Goal: Information Seeking & Learning: Learn about a topic

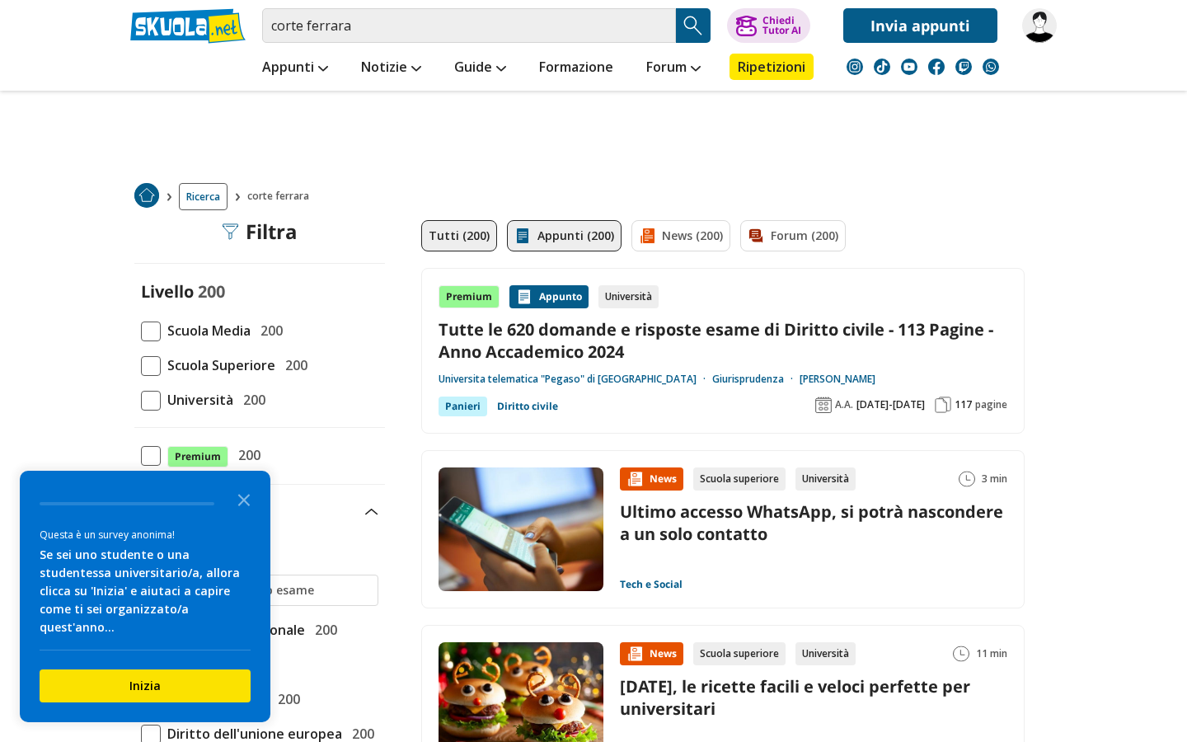
click at [558, 238] on link "Appunti (200)" at bounding box center [564, 235] width 115 height 31
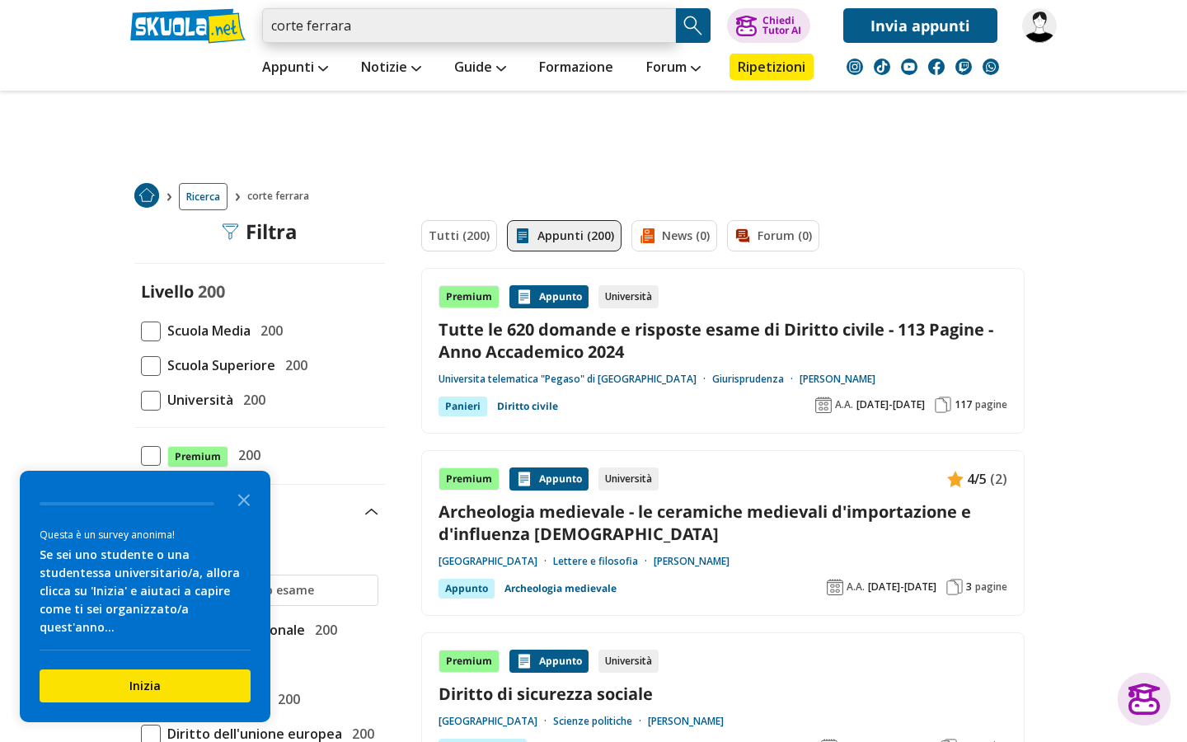
drag, startPoint x: 304, startPoint y: 25, endPoint x: 244, endPoint y: 25, distance: 60.2
click at [244, 25] on div "corte ferrara Trova un tutor esperto su questo argomento Chiedi Tutor AI" at bounding box center [594, 21] width 952 height 43
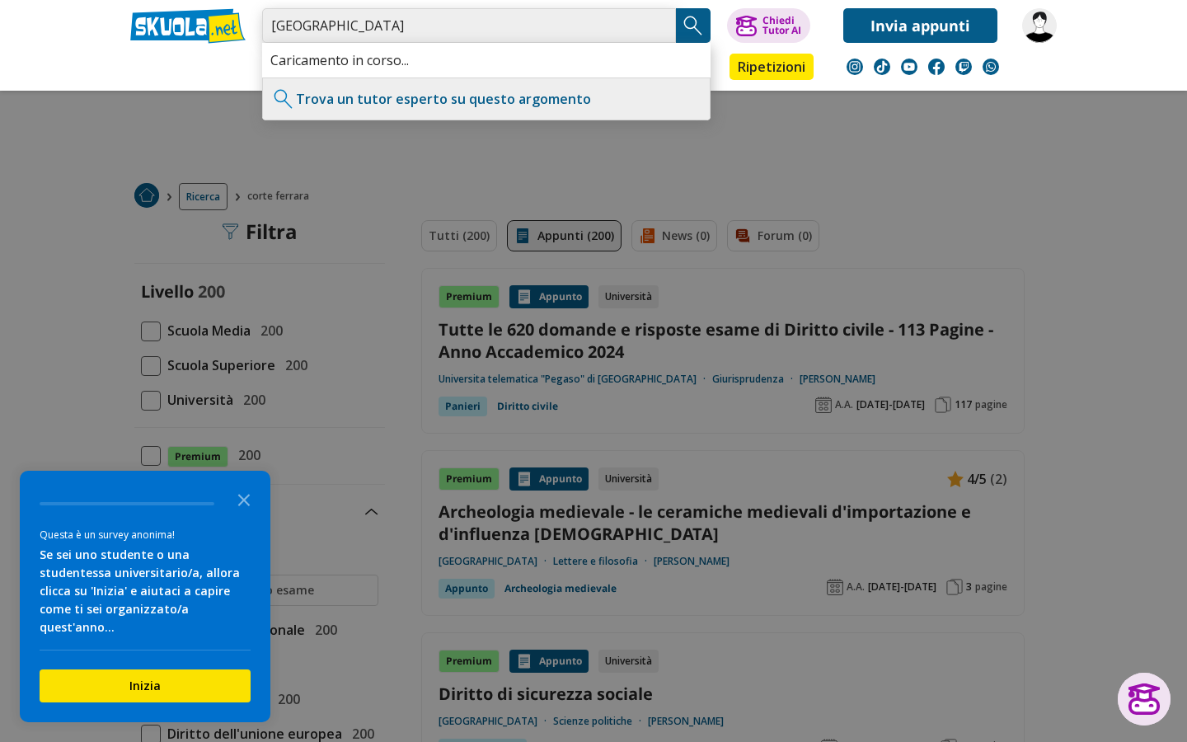
click at [363, 21] on input "[GEOGRAPHIC_DATA]" at bounding box center [469, 25] width 414 height 35
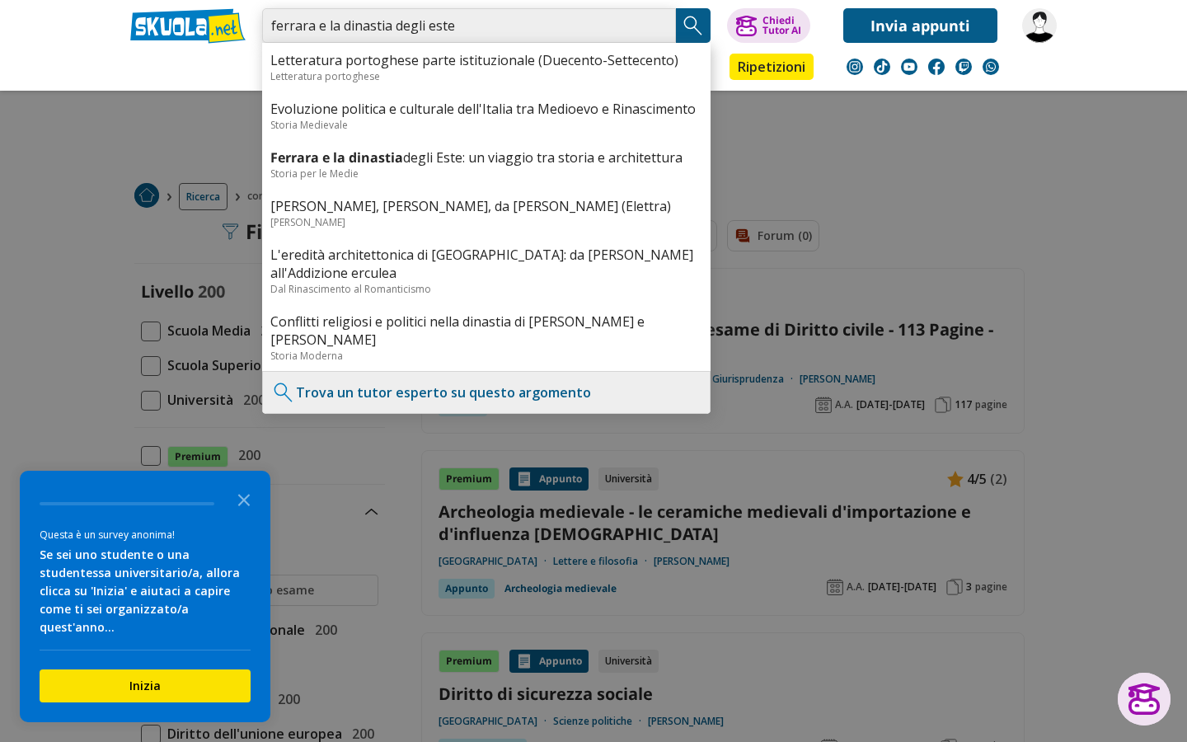
type input "ferrara e la dinastia degli este"
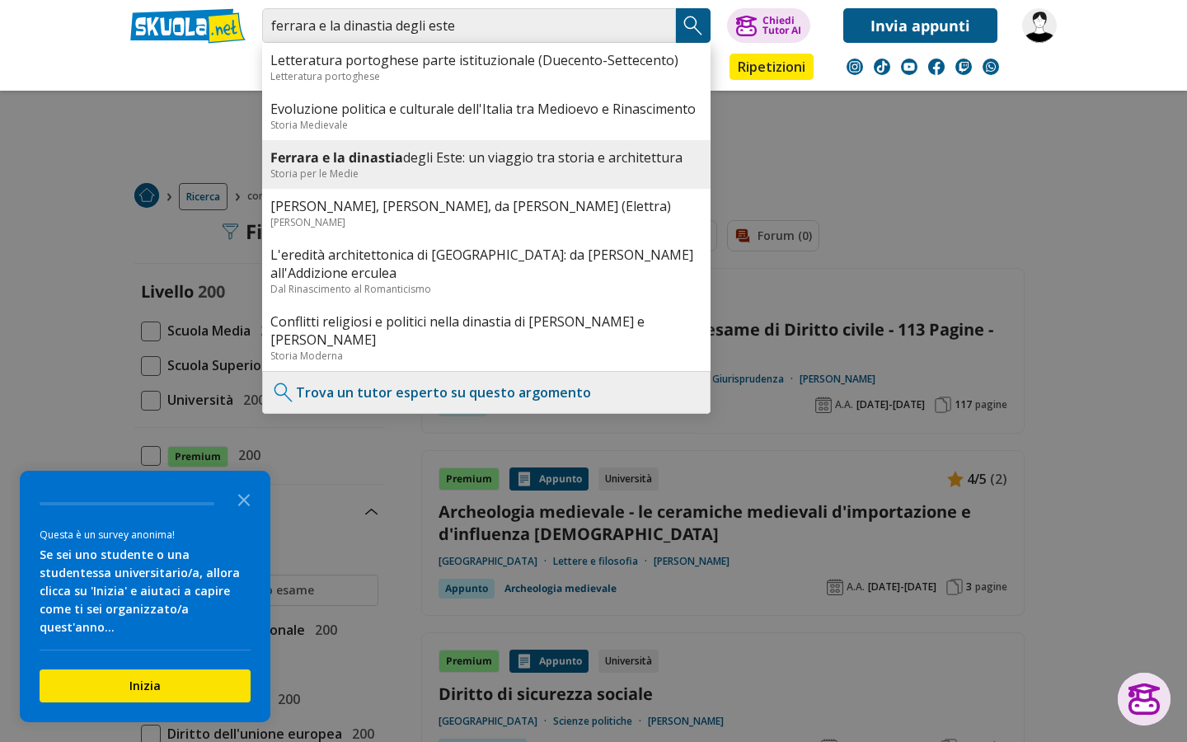
click at [409, 162] on link "Ferrara e la dinastia degli Este: un viaggio tra storia e architettura" at bounding box center [486, 157] width 432 height 18
